Goal: Transaction & Acquisition: Purchase product/service

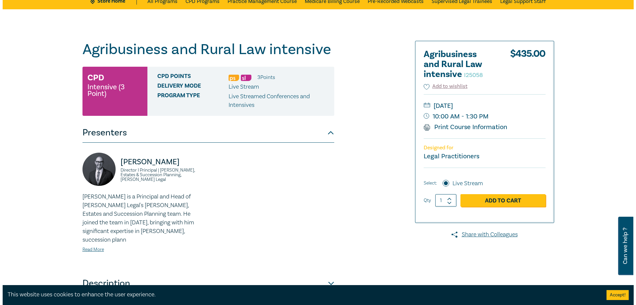
scroll to position [33, 0]
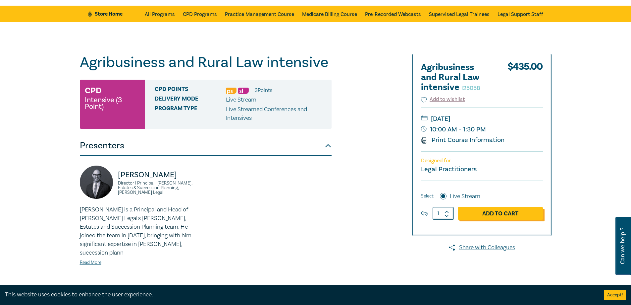
click at [497, 213] on link "Add to Cart" at bounding box center [500, 213] width 85 height 13
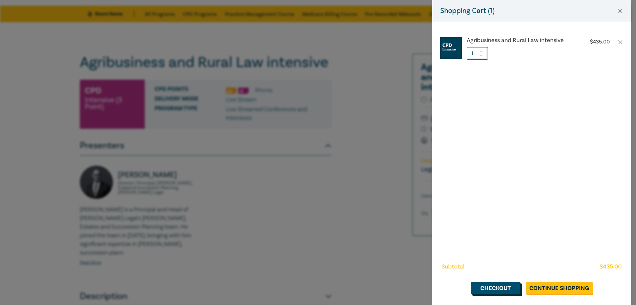
click at [518, 290] on link "Checkout" at bounding box center [496, 287] width 50 height 13
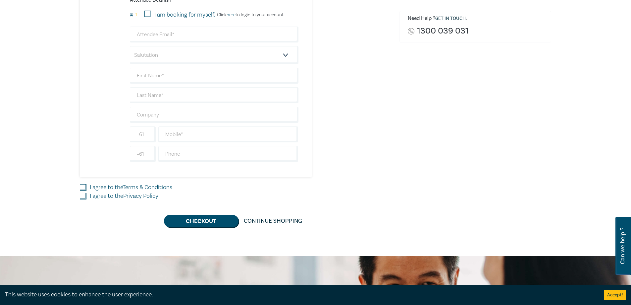
scroll to position [199, 0]
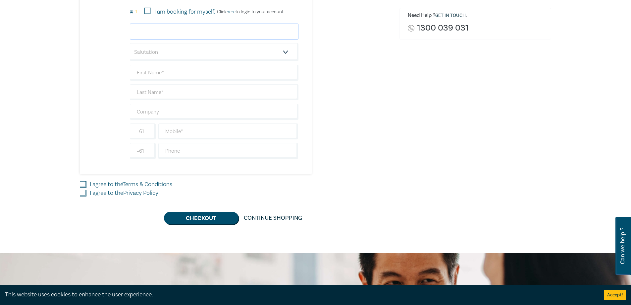
click at [142, 29] on input "email" at bounding box center [214, 32] width 169 height 16
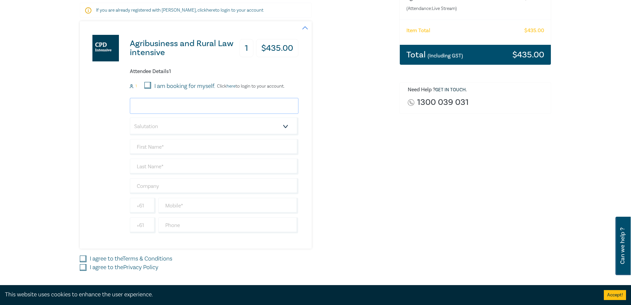
scroll to position [133, 0]
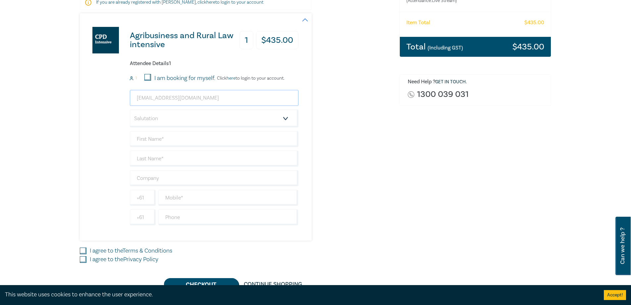
type input "accountspayable@maddenslawyers.com.au"
click at [207, 109] on div "accountspayable@maddenslawyers.com.au Salutation Mr. Mrs. Ms. Miss Dr. Prof. Ot…" at bounding box center [214, 157] width 169 height 135
click at [210, 113] on select "Salutation Mr. Mrs. Ms. Miss Dr. Prof. Other" at bounding box center [214, 118] width 169 height 18
select select "Ms."
click at [130, 109] on select "Salutation Mr. Mrs. Ms. Miss Dr. Prof. Other" at bounding box center [214, 118] width 169 height 18
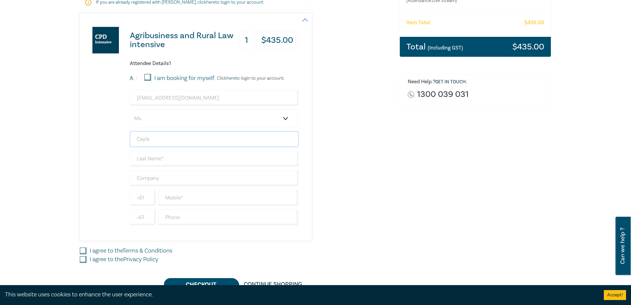
type input "Cayla"
type input "Bamford"
type input "Maddens Lawyers"
type input "0490158548"
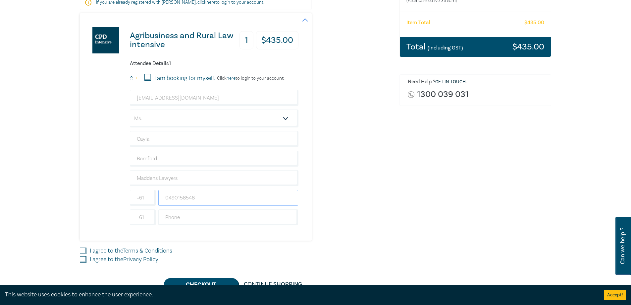
type input "0490158548"
click at [181, 207] on div "accountspayable@maddenslawyers.com.au Salutation Mr. Mrs. Ms. Miss Dr. Prof. Ot…" at bounding box center [214, 157] width 169 height 135
click at [181, 212] on input "text" at bounding box center [228, 217] width 140 height 16
type input "55602000"
click at [81, 250] on input "I agree to the Terms & Conditions" at bounding box center [83, 250] width 7 height 7
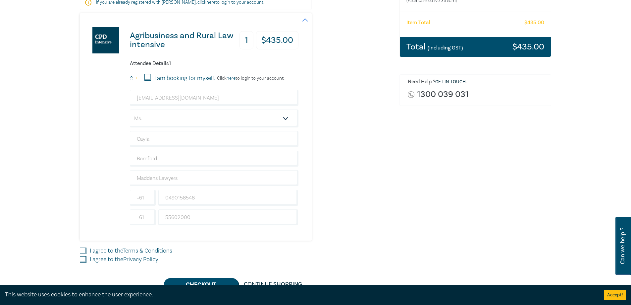
checkbox input "true"
click at [85, 262] on input "I agree to the Privacy Policy" at bounding box center [83, 259] width 7 height 7
checkbox input "true"
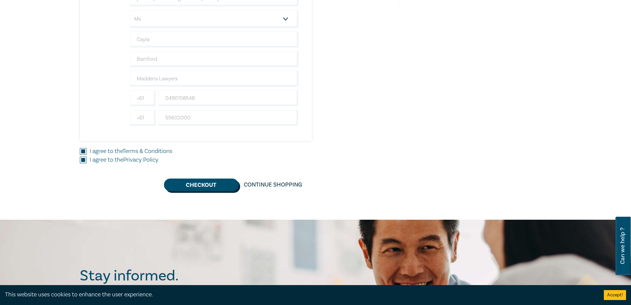
click at [213, 189] on button "Checkout" at bounding box center [201, 184] width 75 height 13
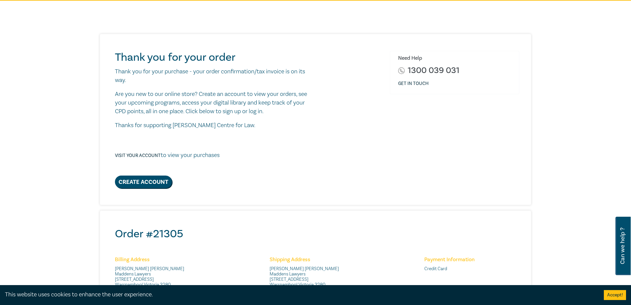
scroll to position [66, 0]
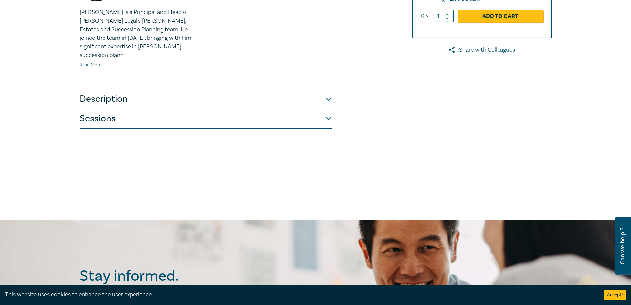
scroll to position [232, 0]
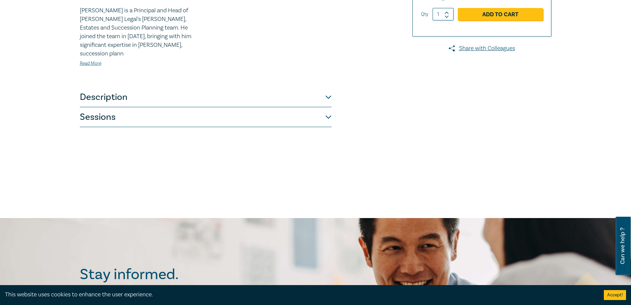
click at [259, 96] on button "Description" at bounding box center [206, 97] width 252 height 20
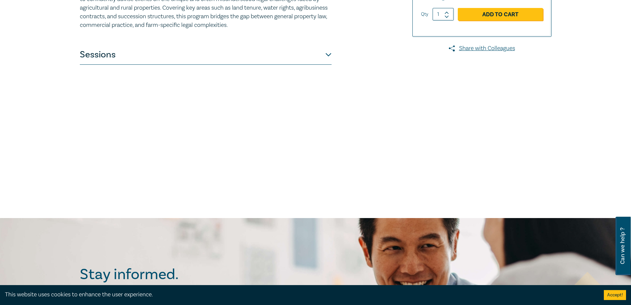
click at [263, 67] on div "Agribusiness and Rural Law intensive I25058 CPD Intensive (3 Point) CPD Points …" at bounding box center [206, 20] width 252 height 331
click at [262, 58] on button "Sessions" at bounding box center [206, 55] width 252 height 20
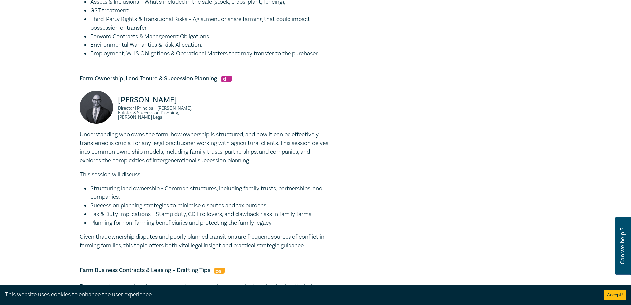
scroll to position [398, 0]
